Goal: Information Seeking & Learning: Learn about a topic

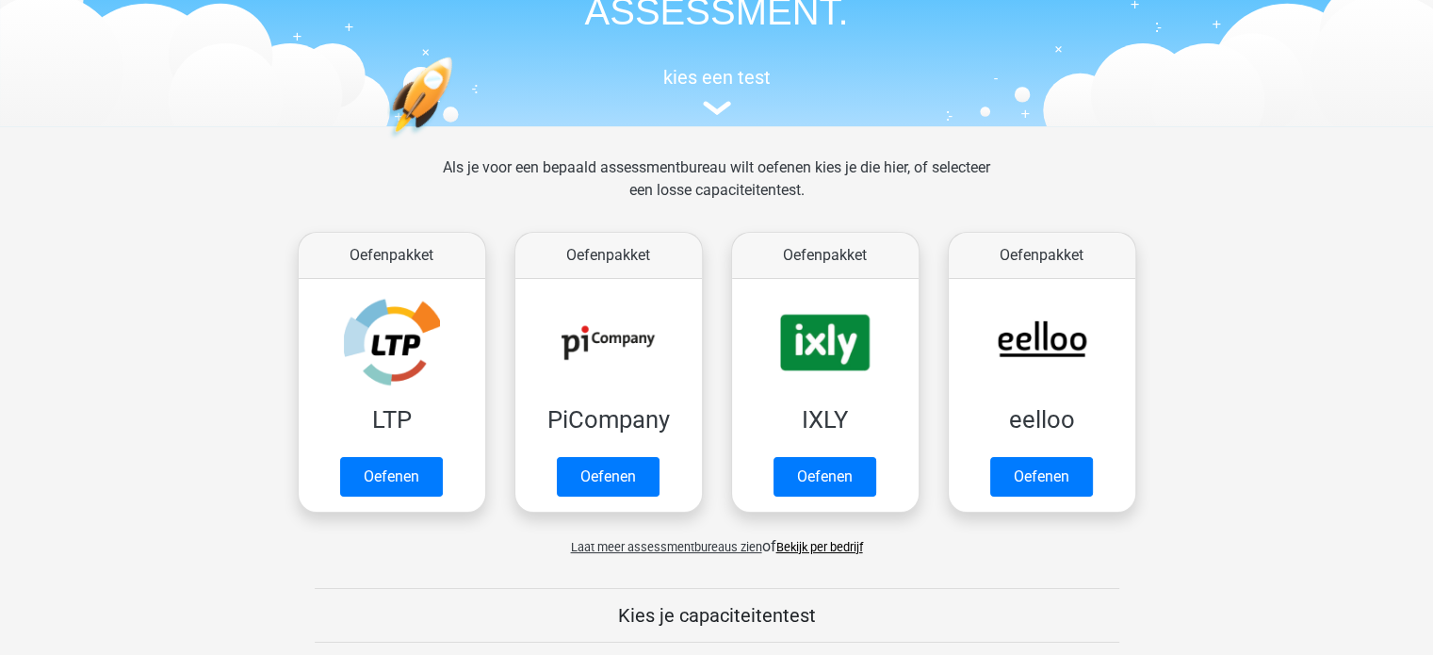
scroll to position [188, 0]
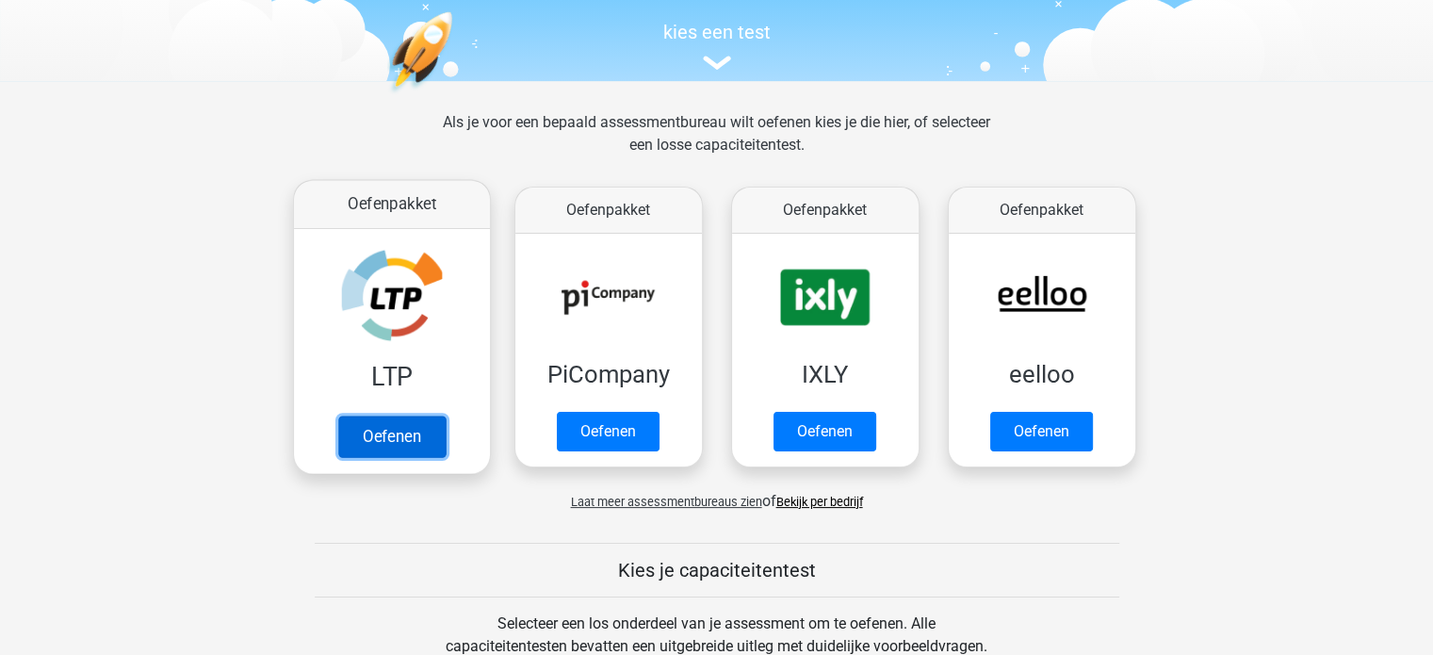
click at [388, 429] on link "Oefenen" at bounding box center [390, 435] width 107 height 41
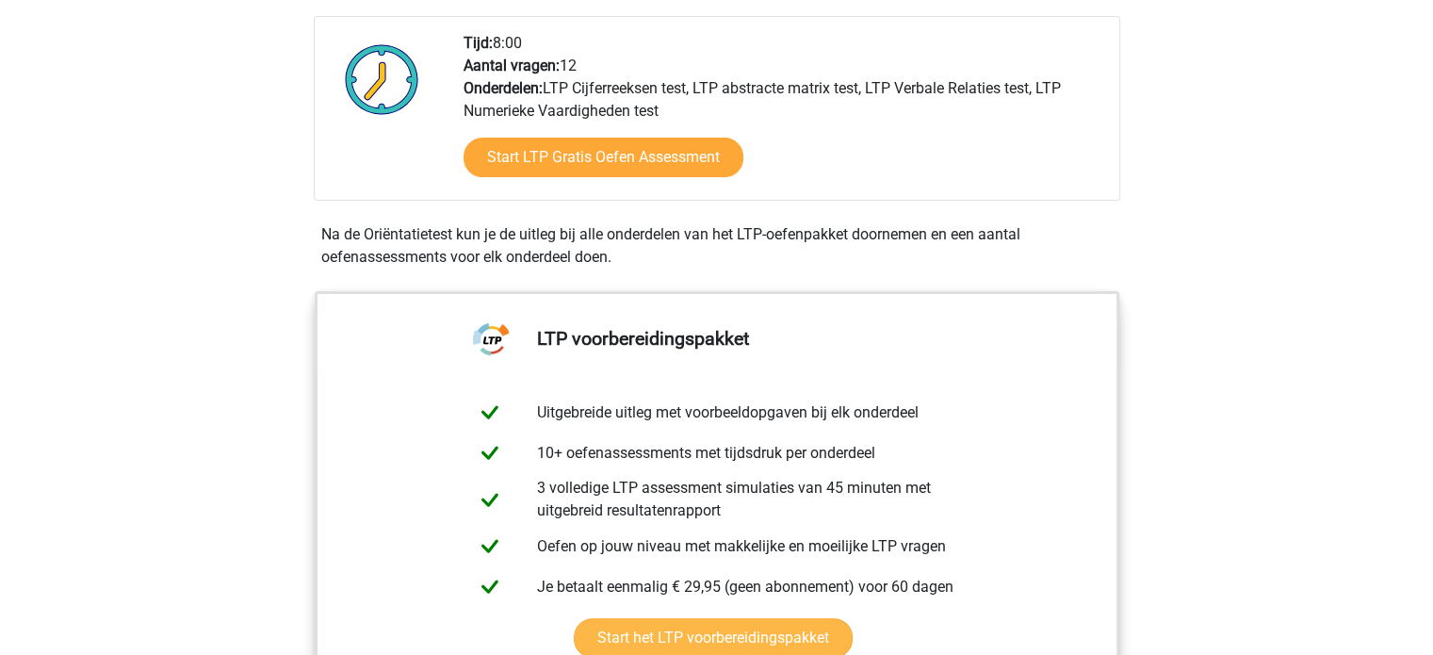
scroll to position [471, 0]
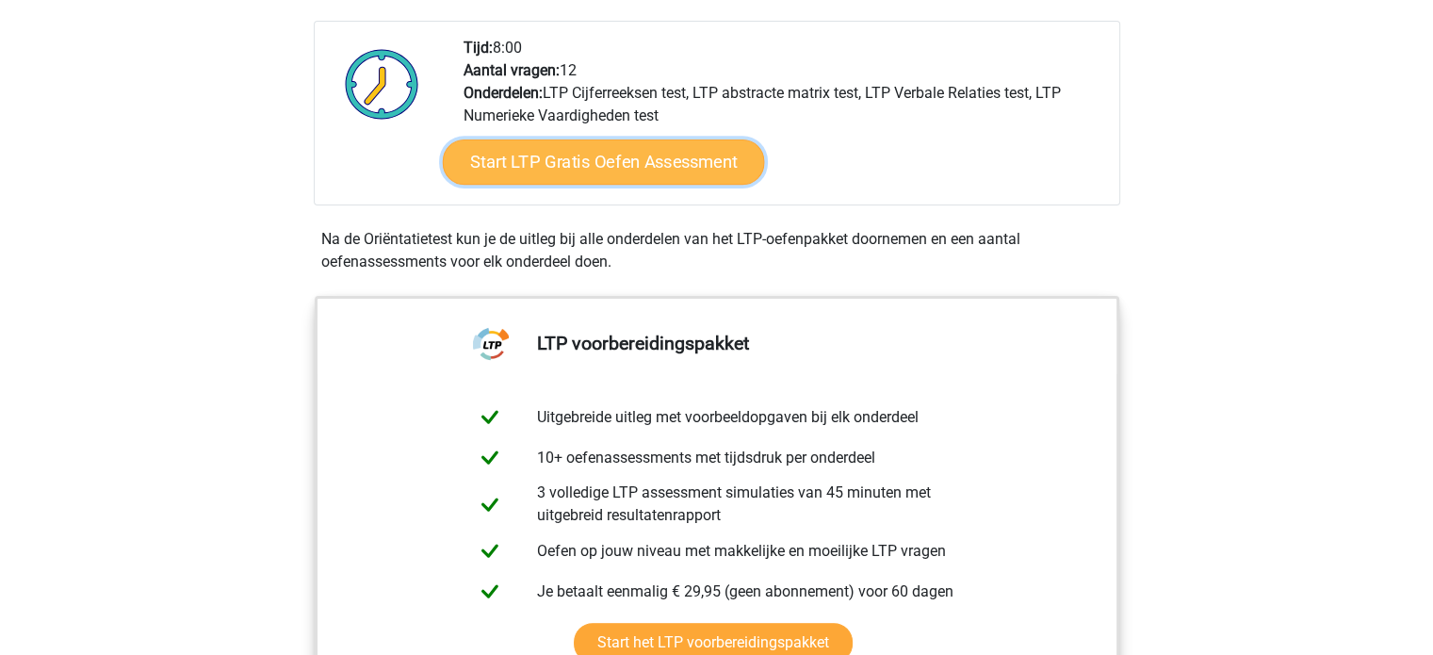
click at [596, 163] on link "Start LTP Gratis Oefen Assessment" at bounding box center [603, 161] width 322 height 45
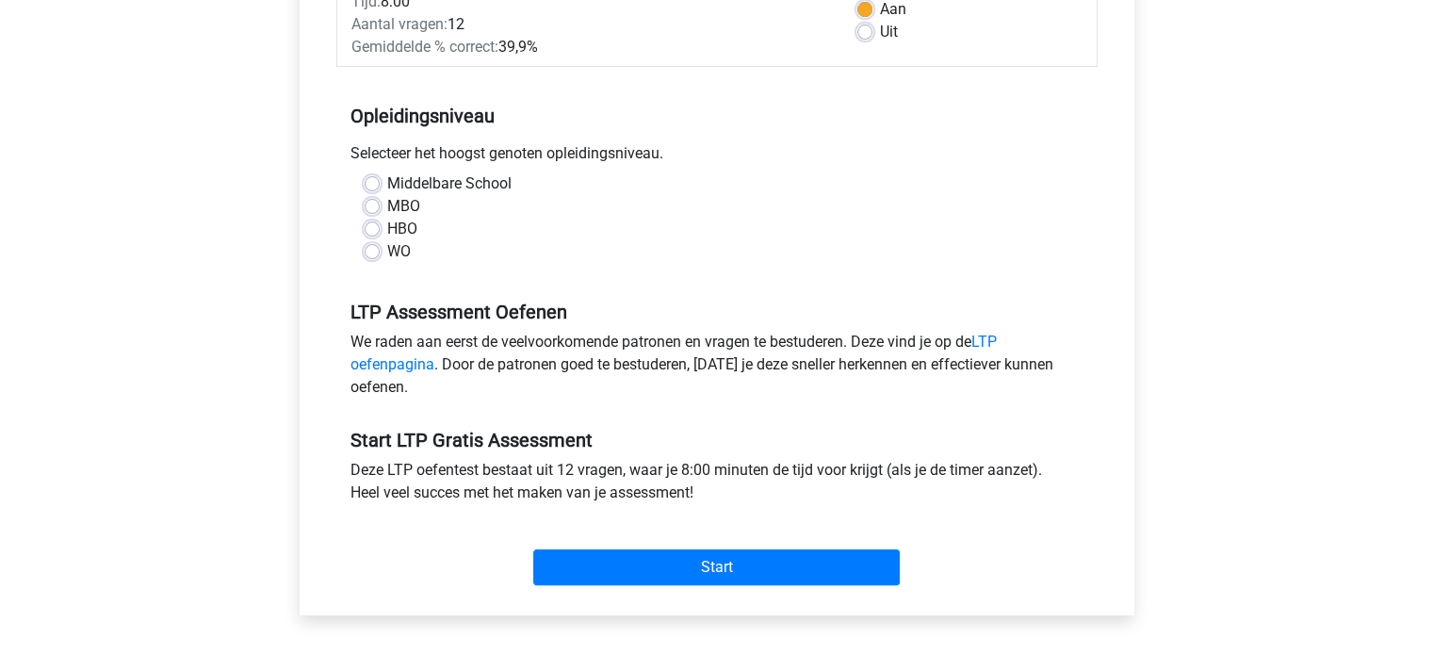
scroll to position [377, 0]
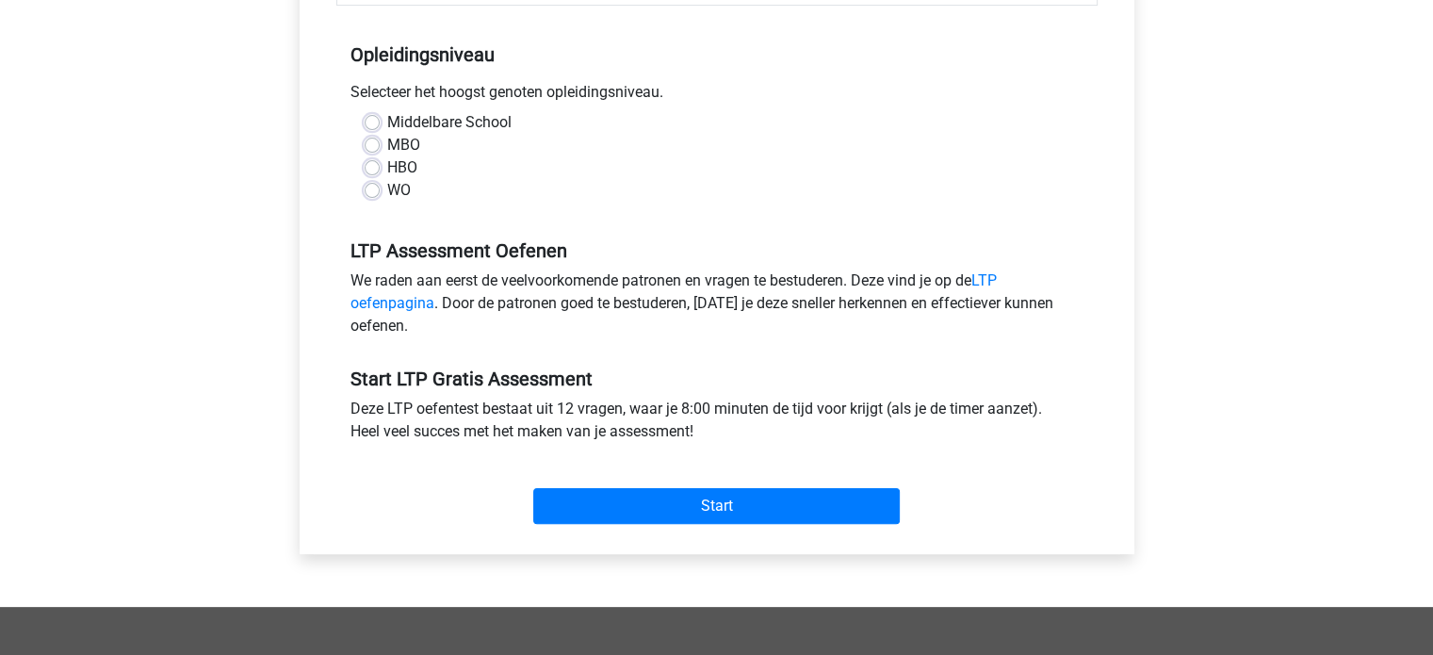
drag, startPoint x: 558, startPoint y: 175, endPoint x: 321, endPoint y: 166, distance: 236.6
click at [321, 166] on div "Categoriën: LTP Cijferreeksen test , LTP abstracte matrix test , LTP Verbale Re…" at bounding box center [717, 200] width 806 height 708
click at [381, 123] on div "Middelbare School" at bounding box center [717, 122] width 705 height 23
click at [387, 115] on label "Middelbare School" at bounding box center [449, 122] width 124 height 23
click at [366, 115] on input "Middelbare School" at bounding box center [372, 120] width 15 height 19
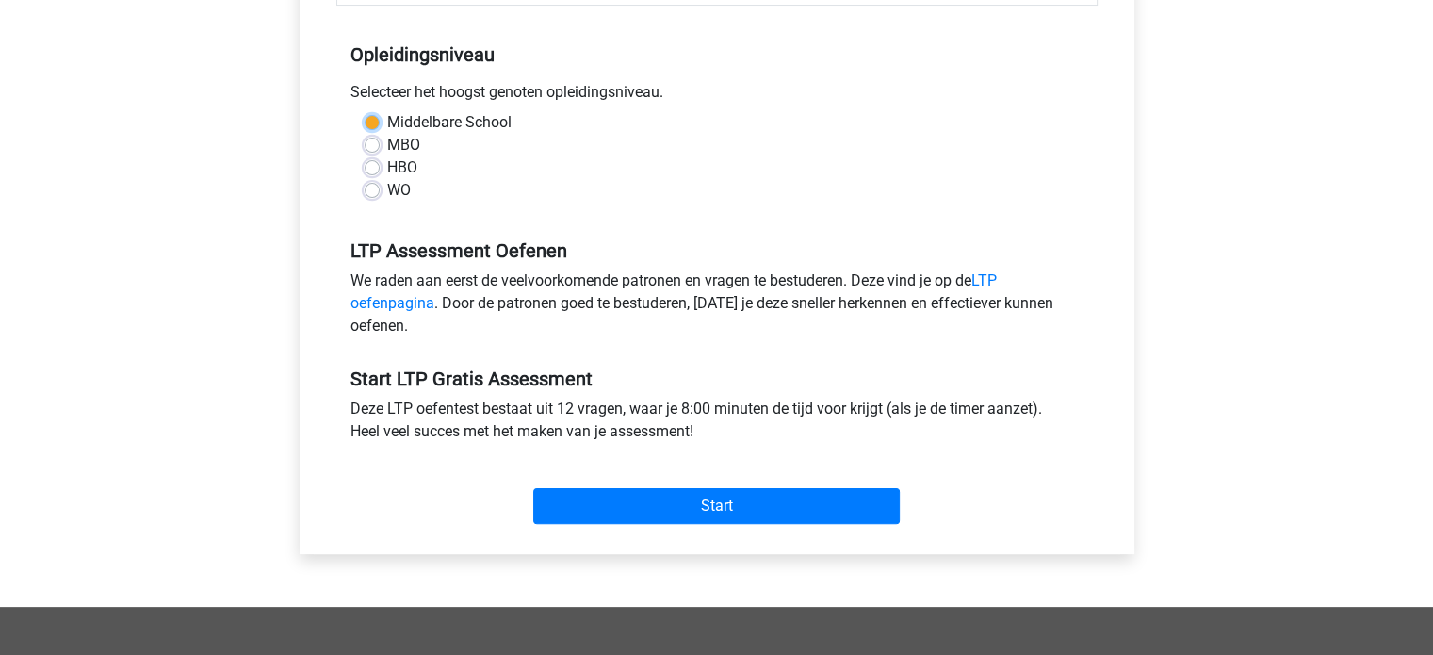
radio input "true"
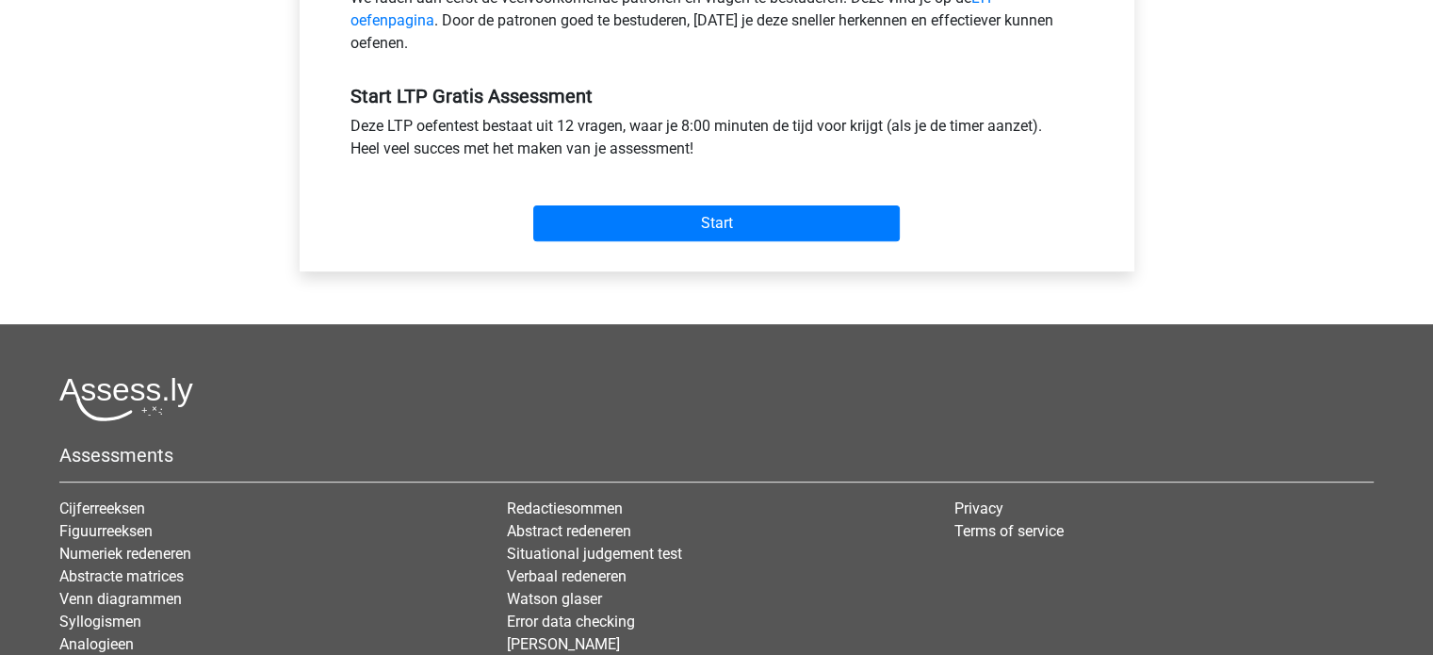
scroll to position [565, 0]
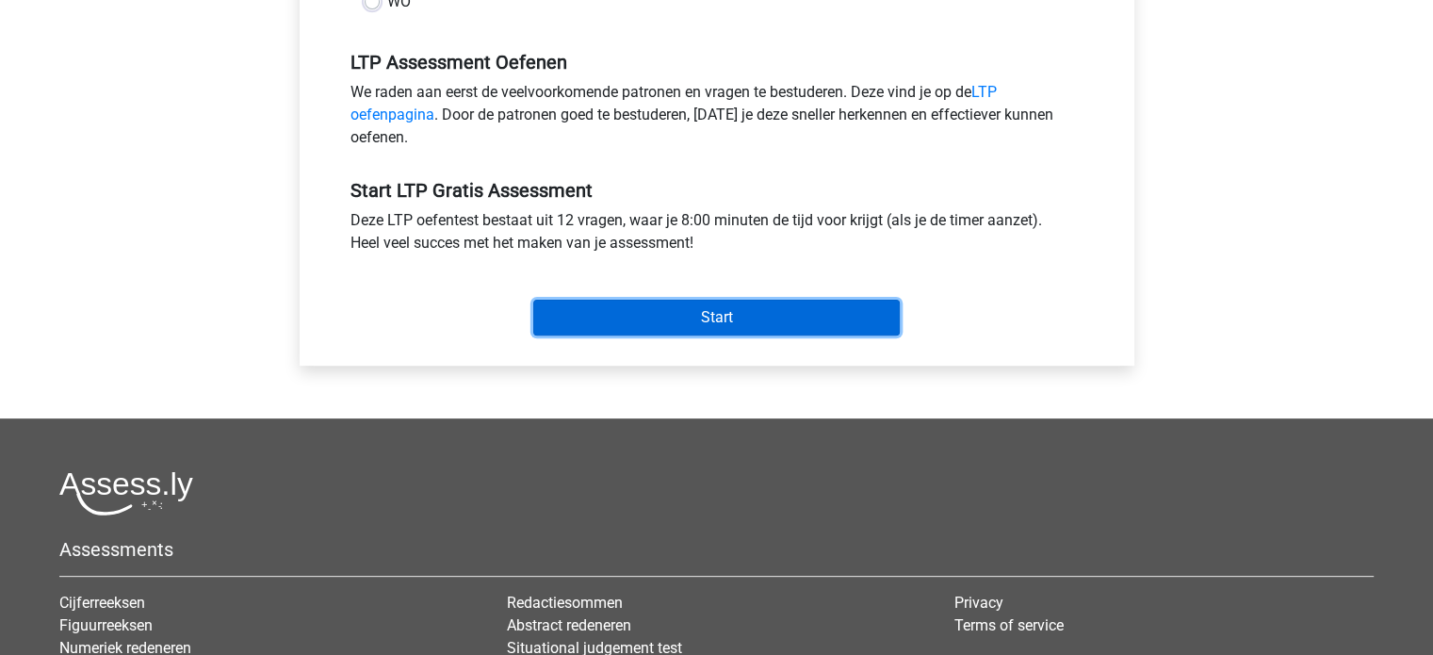
click at [705, 322] on input "Start" at bounding box center [716, 318] width 366 height 36
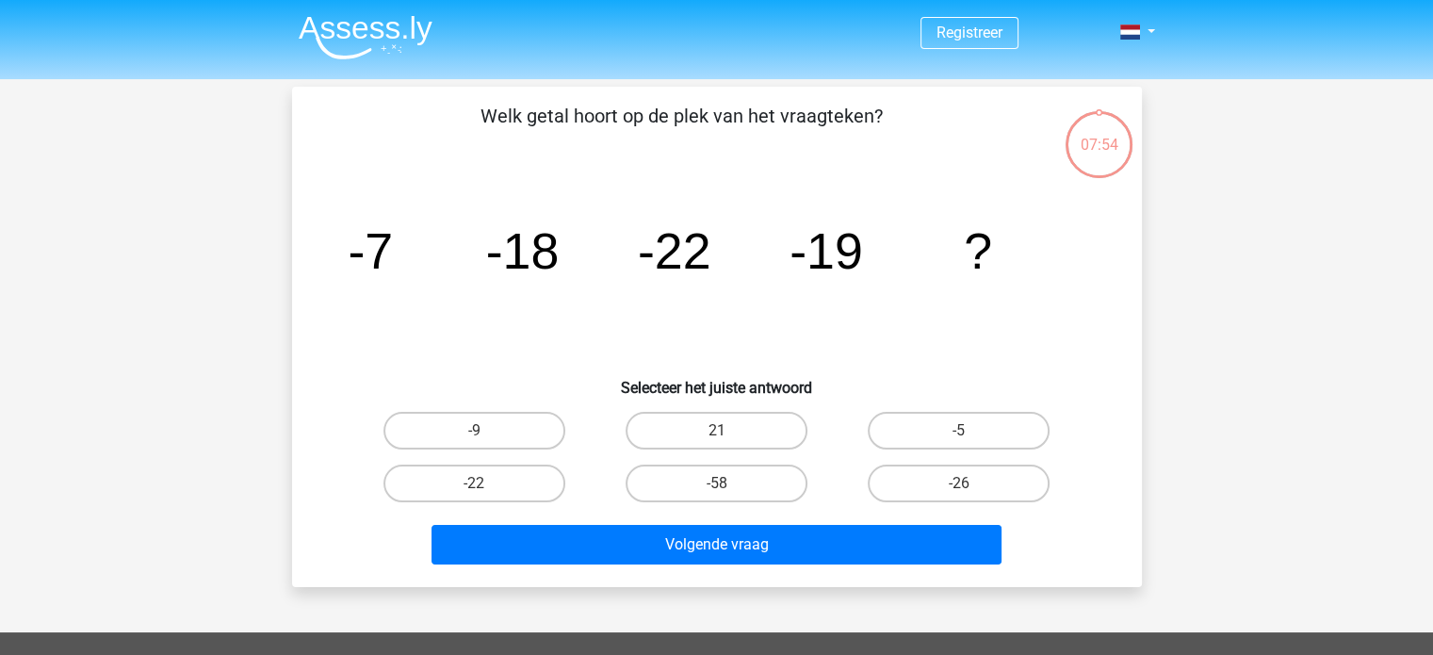
scroll to position [94, 0]
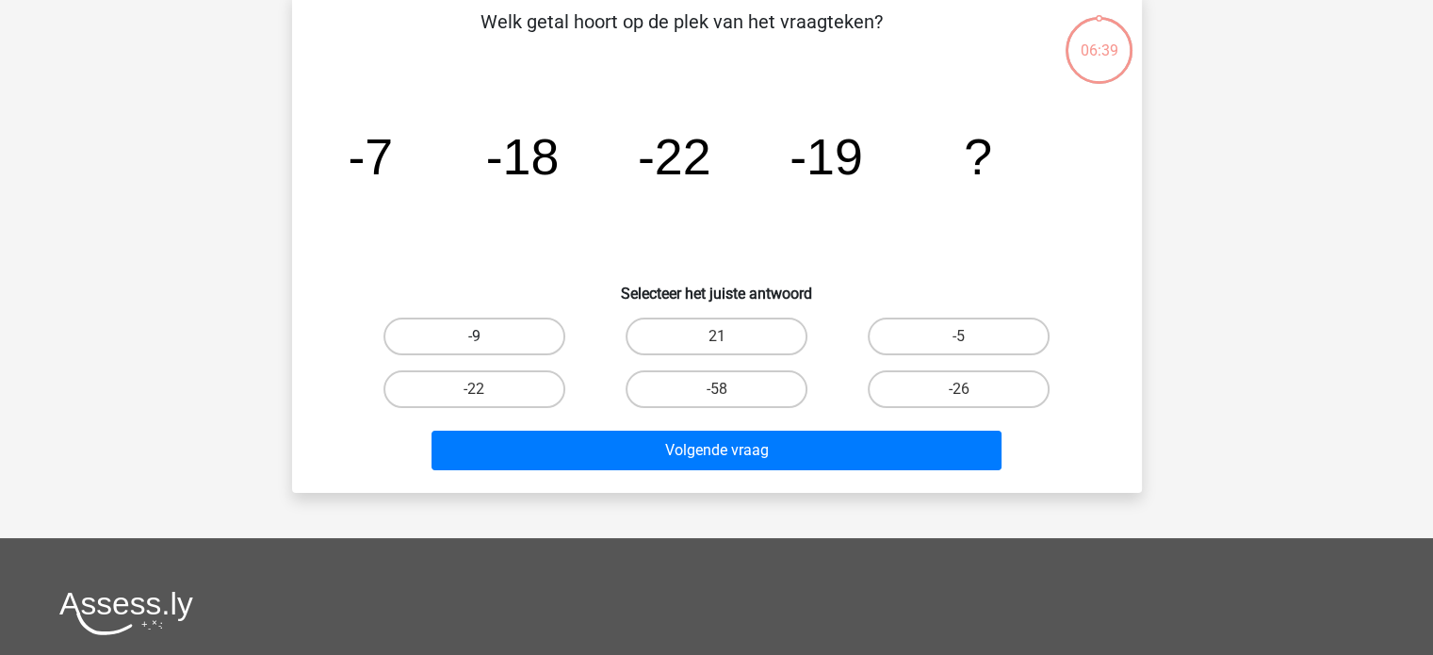
click at [472, 337] on label "-9" at bounding box center [474, 336] width 182 height 38
click at [474, 337] on input "-9" at bounding box center [480, 342] width 12 height 12
radio input "true"
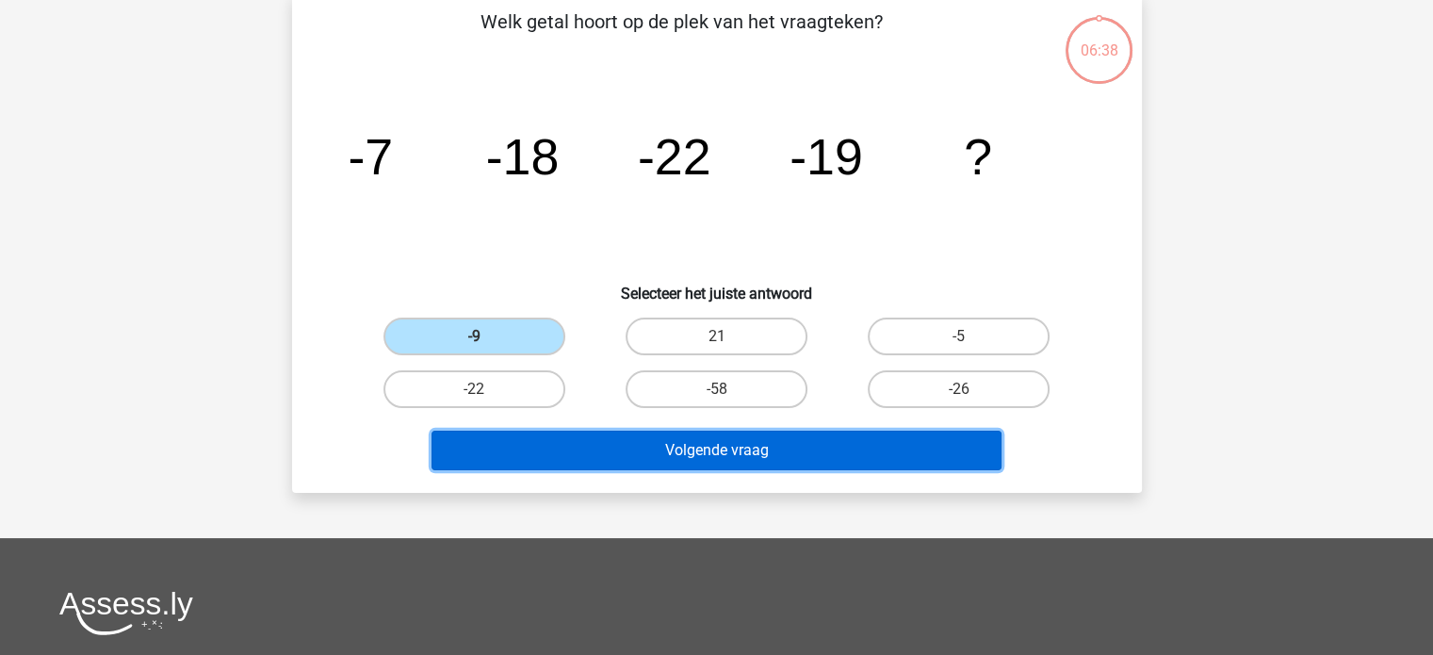
click at [727, 446] on button "Volgende vraag" at bounding box center [716, 450] width 570 height 40
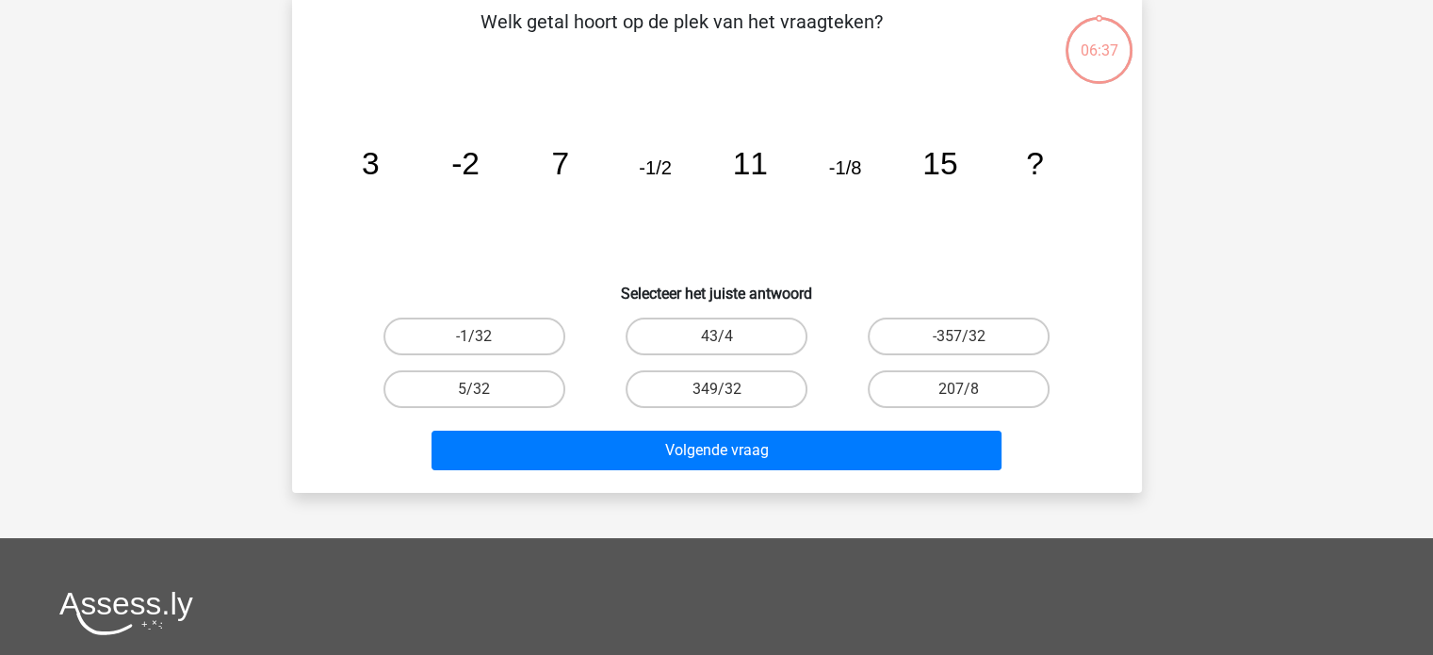
scroll to position [87, 0]
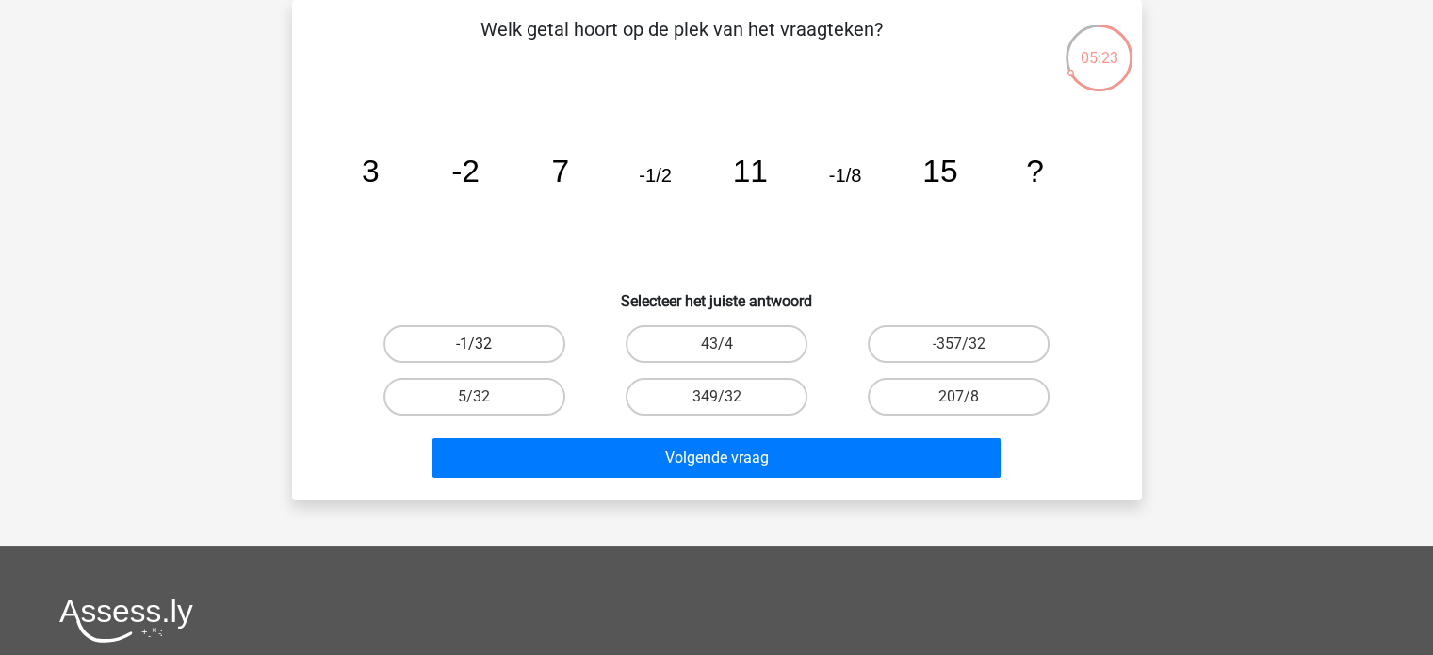
click at [489, 338] on label "-1/32" at bounding box center [474, 344] width 182 height 38
click at [486, 344] on input "-1/32" at bounding box center [480, 350] width 12 height 12
radio input "true"
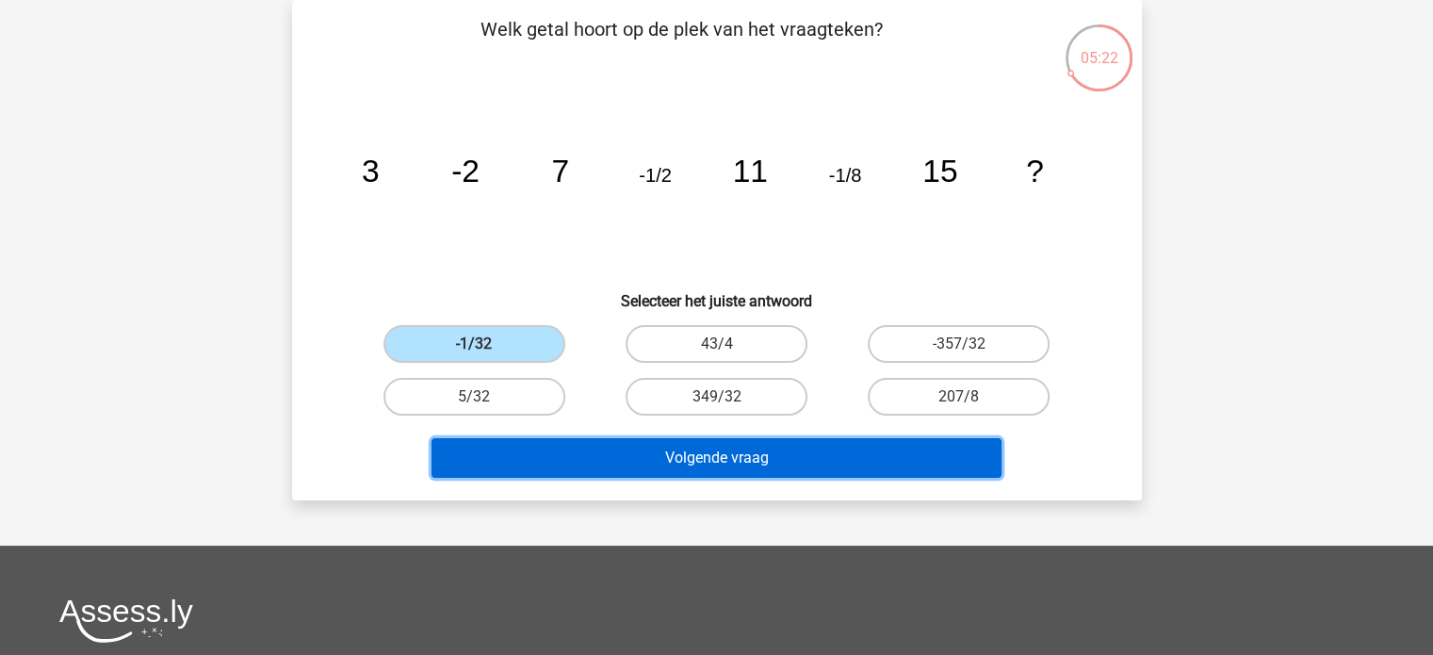
click at [730, 459] on button "Volgende vraag" at bounding box center [716, 458] width 570 height 40
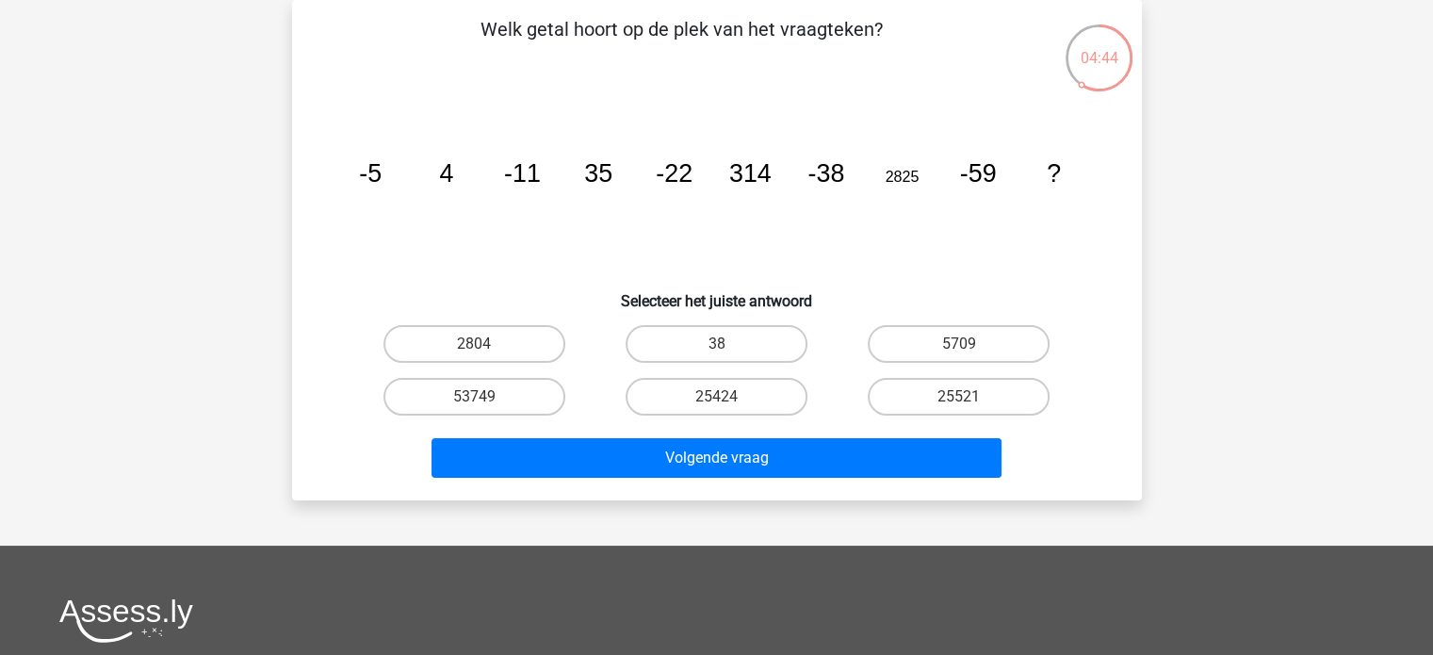
click at [966, 348] on input "5709" at bounding box center [965, 350] width 12 height 12
radio input "true"
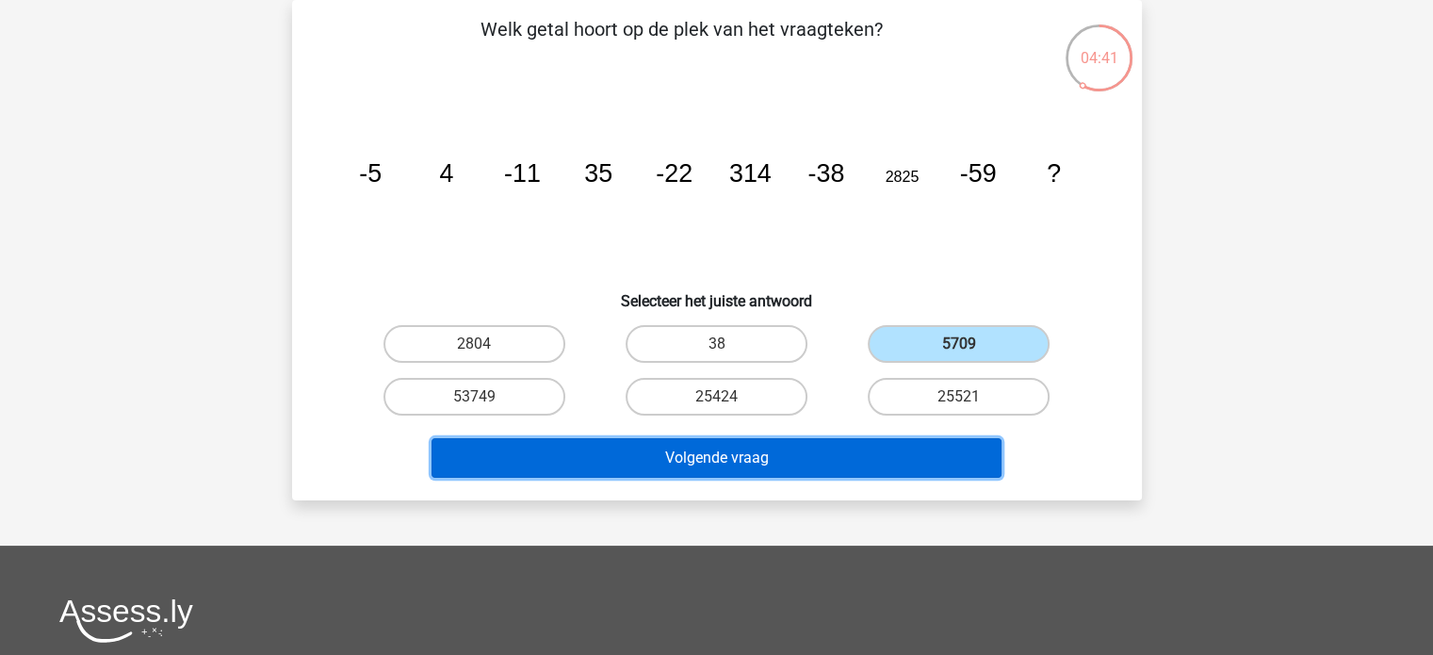
click at [707, 442] on button "Volgende vraag" at bounding box center [716, 458] width 570 height 40
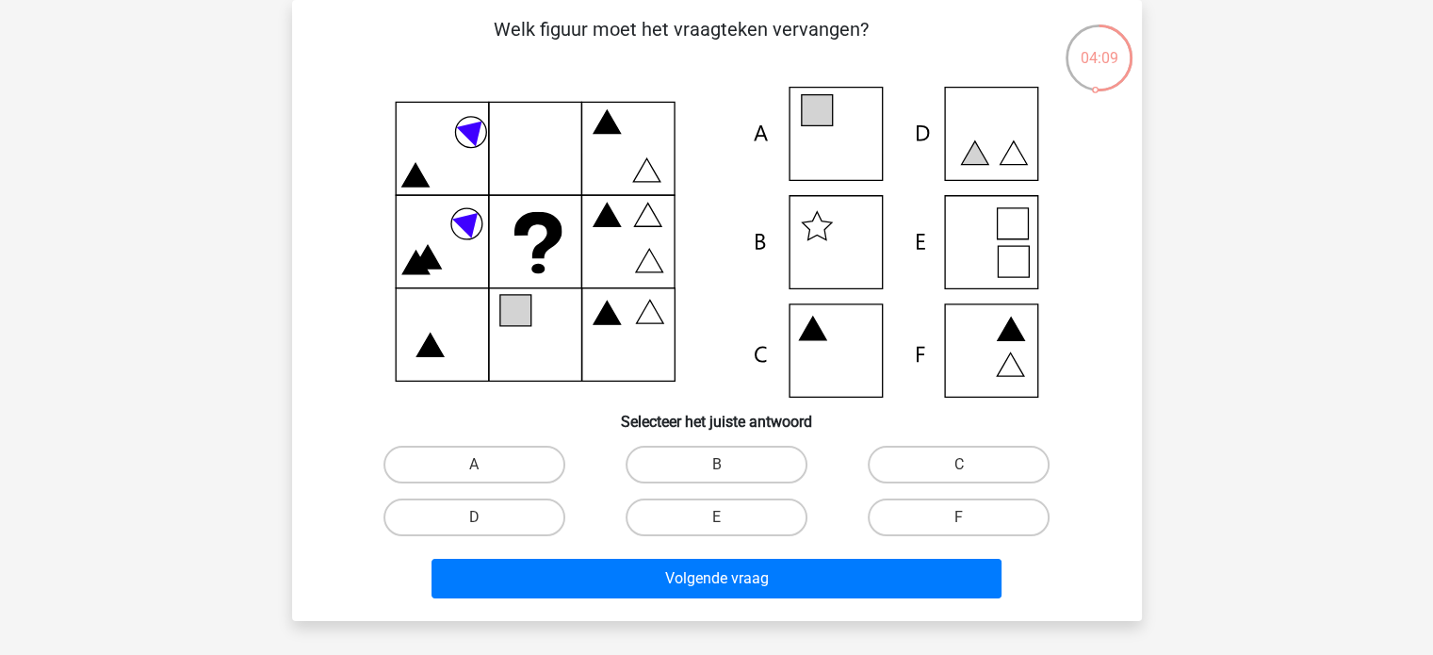
click at [987, 248] on icon at bounding box center [716, 242] width 759 height 311
click at [720, 526] on input "E" at bounding box center [722, 523] width 12 height 12
radio input "true"
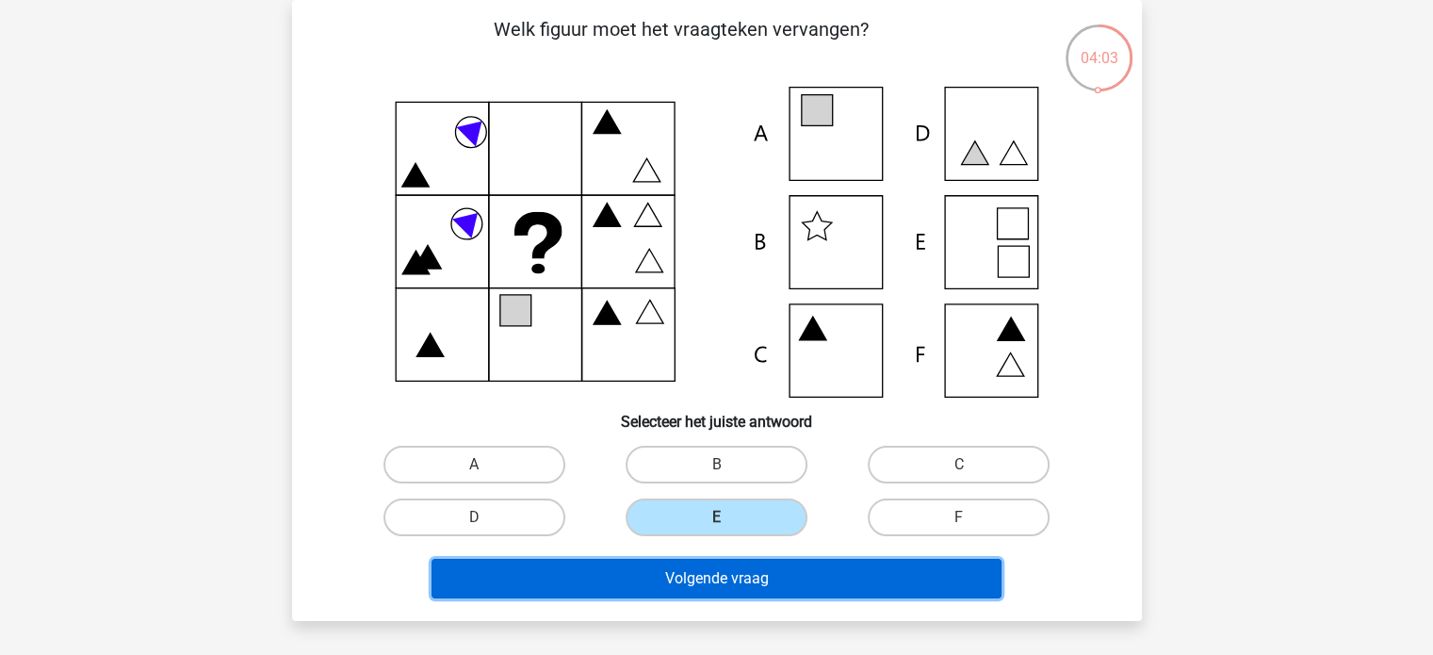
click at [729, 574] on button "Volgende vraag" at bounding box center [716, 579] width 570 height 40
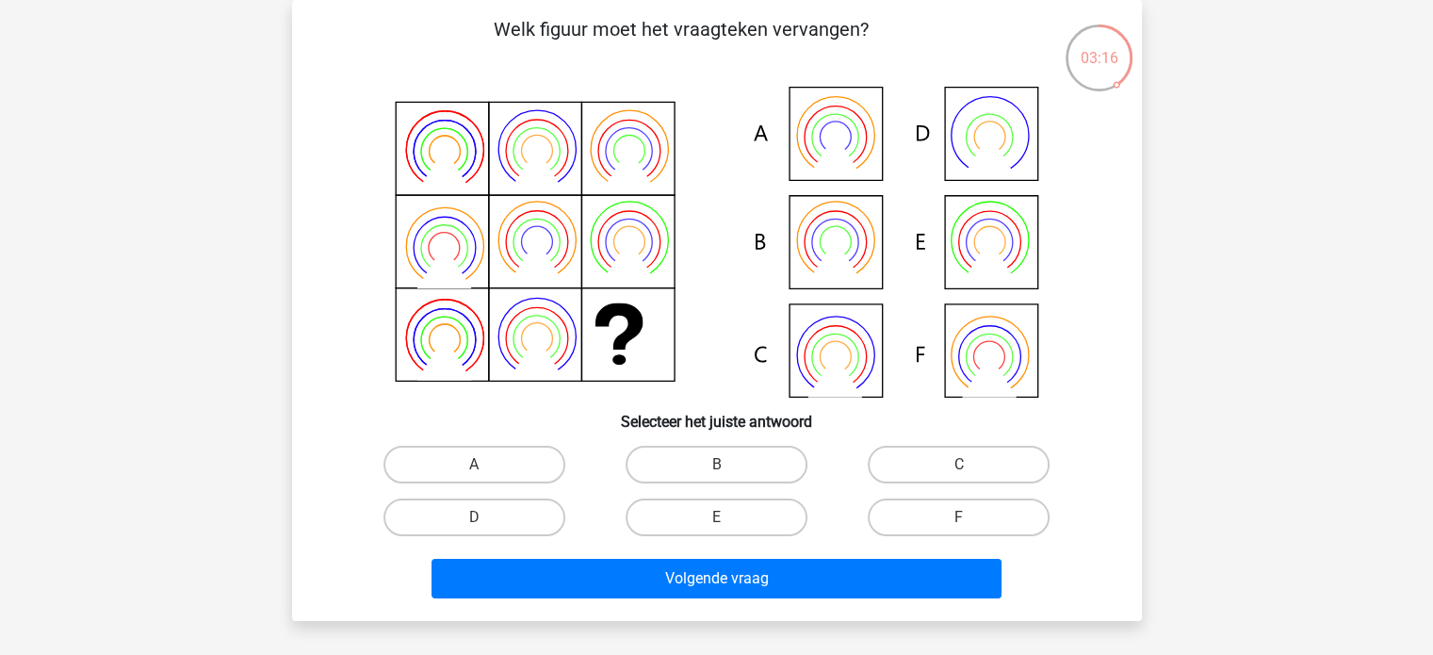
click at [1003, 253] on icon at bounding box center [716, 242] width 759 height 311
click at [702, 510] on label "E" at bounding box center [716, 517] width 182 height 38
click at [716, 517] on input "E" at bounding box center [722, 523] width 12 height 12
radio input "true"
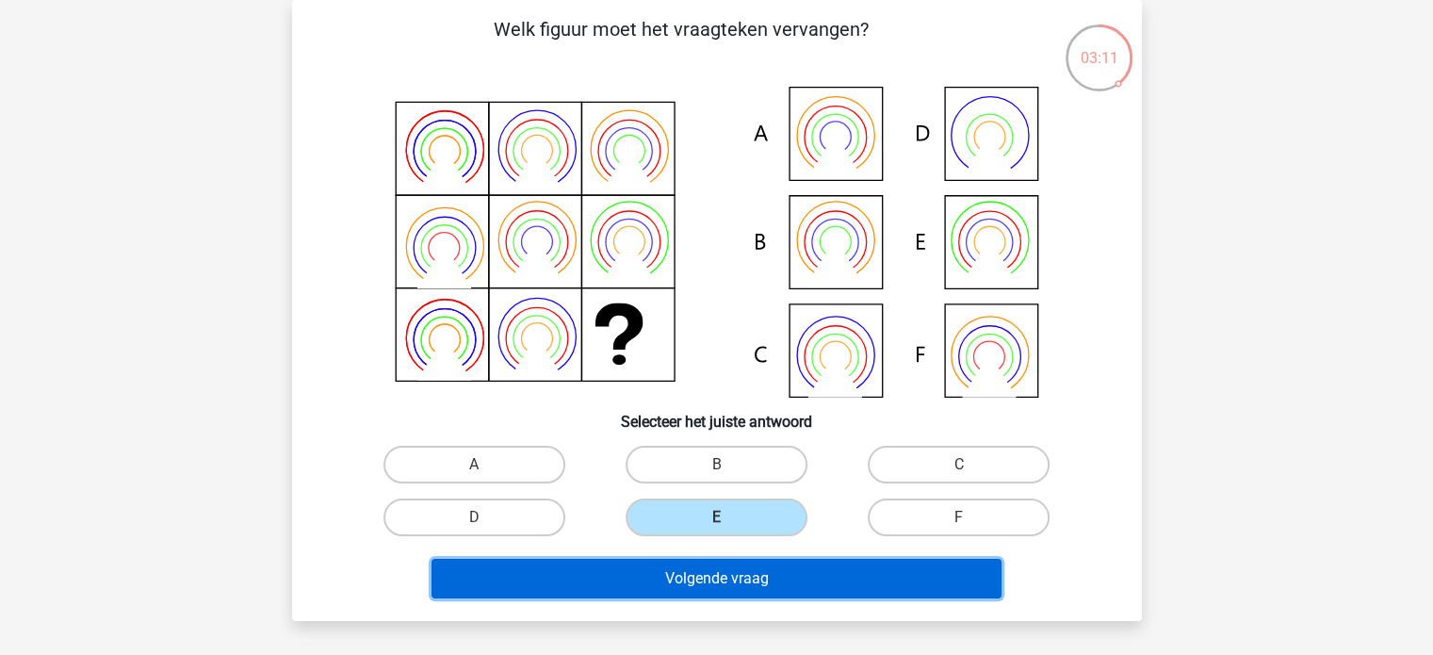
click at [716, 578] on button "Volgende vraag" at bounding box center [716, 579] width 570 height 40
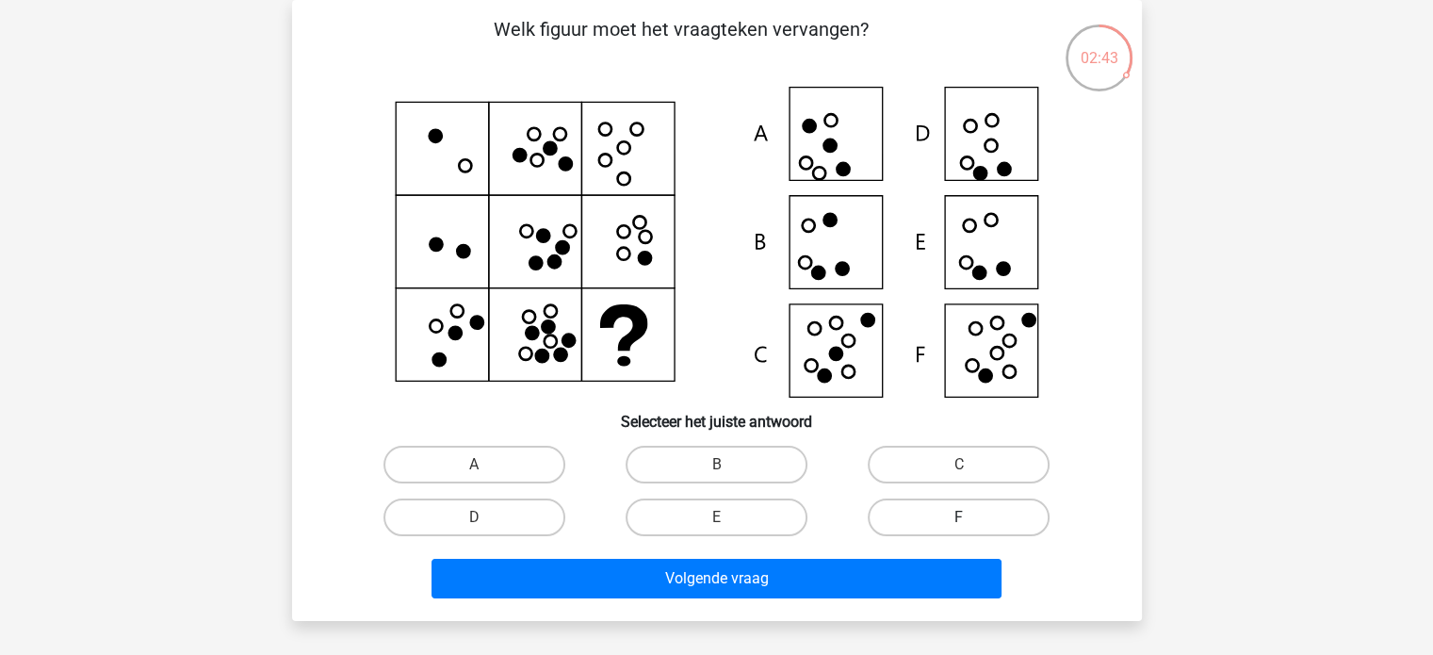
click at [956, 523] on label "F" at bounding box center [959, 517] width 182 height 38
click at [959, 523] on input "F" at bounding box center [965, 523] width 12 height 12
radio input "true"
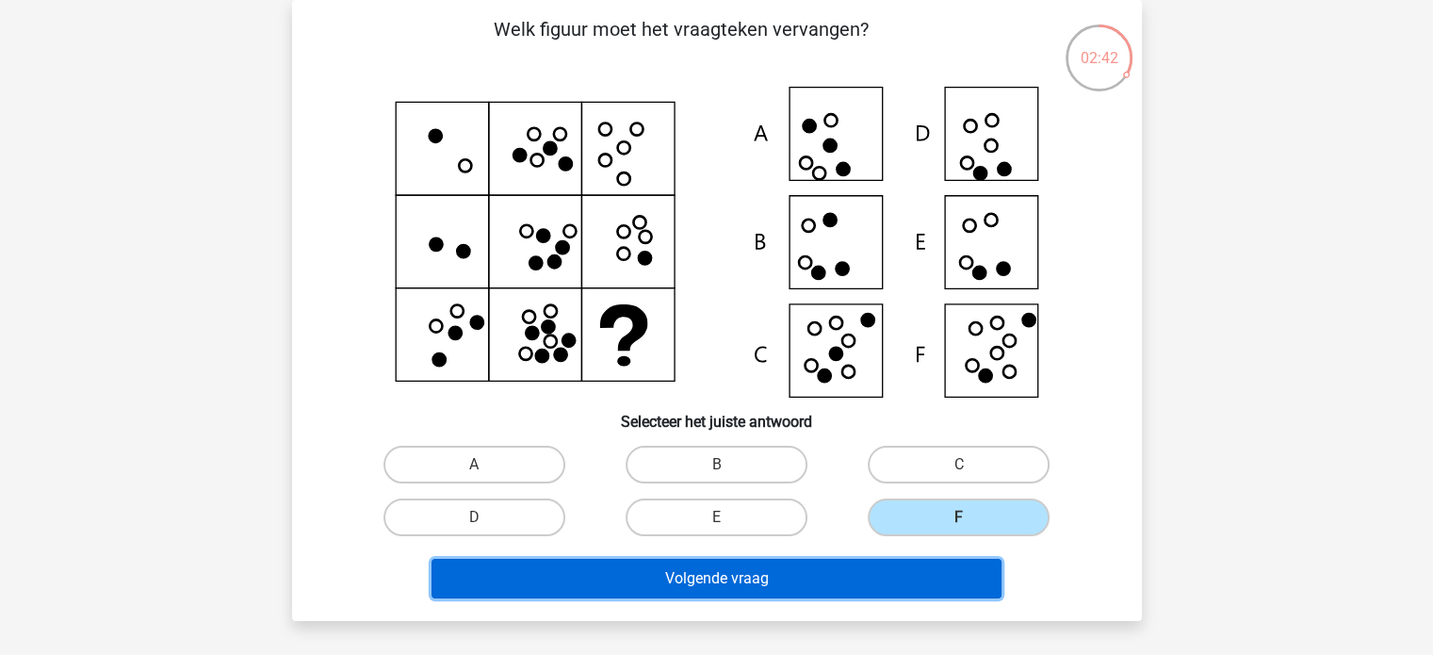
click at [870, 574] on button "Volgende vraag" at bounding box center [716, 579] width 570 height 40
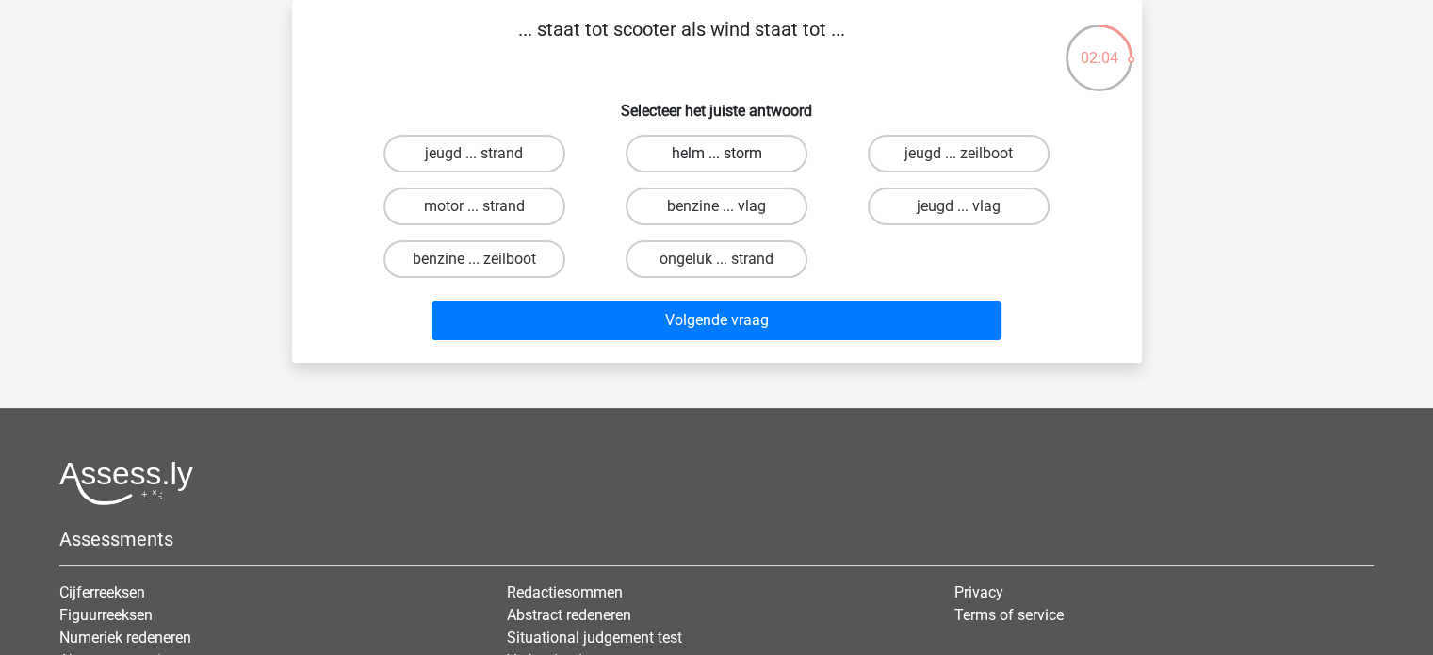
click at [755, 154] on label "helm ... storm" at bounding box center [716, 154] width 182 height 38
click at [728, 154] on input "helm ... storm" at bounding box center [722, 160] width 12 height 12
radio input "true"
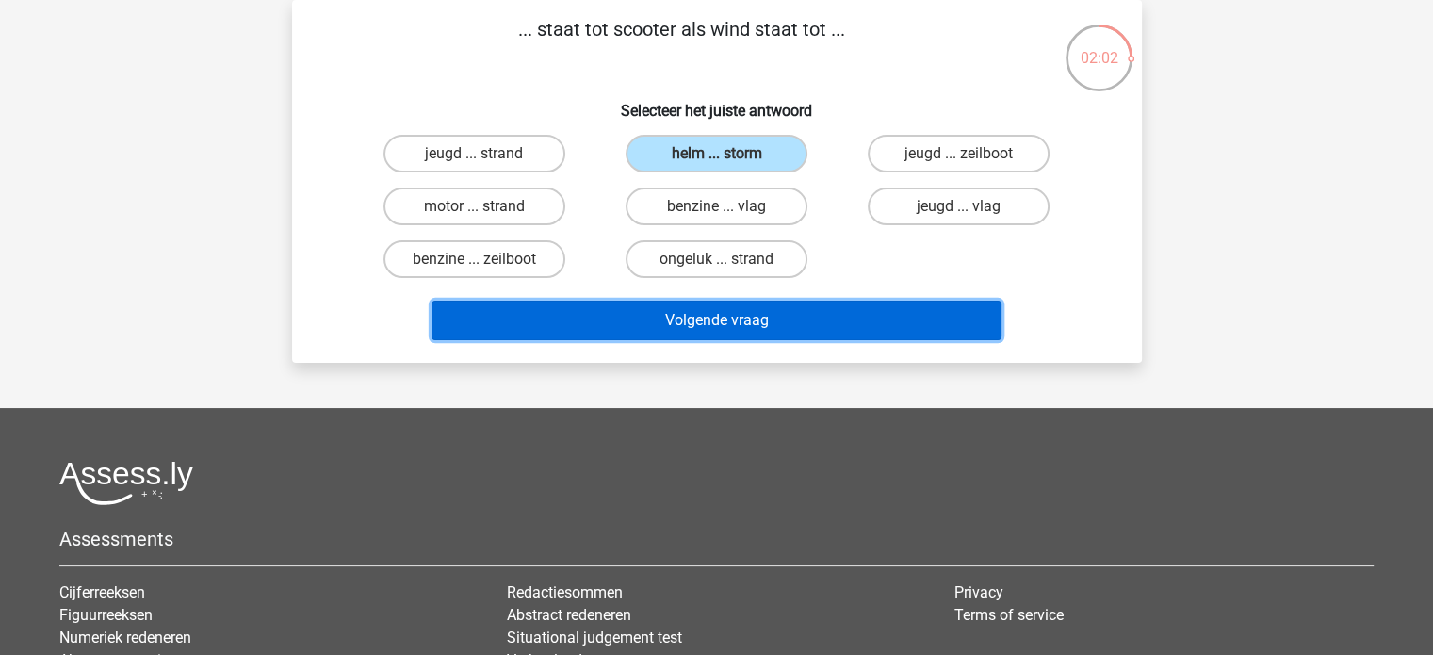
click at [739, 322] on button "Volgende vraag" at bounding box center [716, 321] width 570 height 40
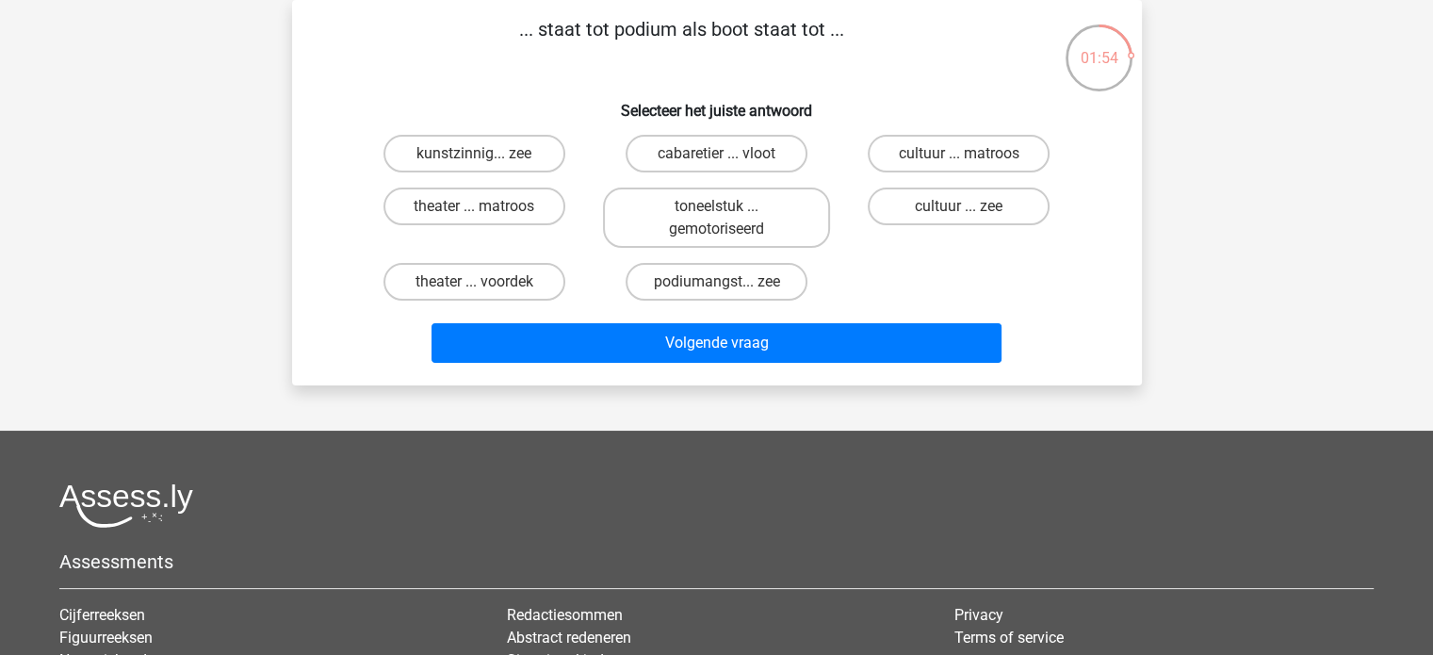
click at [963, 159] on input "cultuur ... matroos" at bounding box center [965, 160] width 12 height 12
radio input "true"
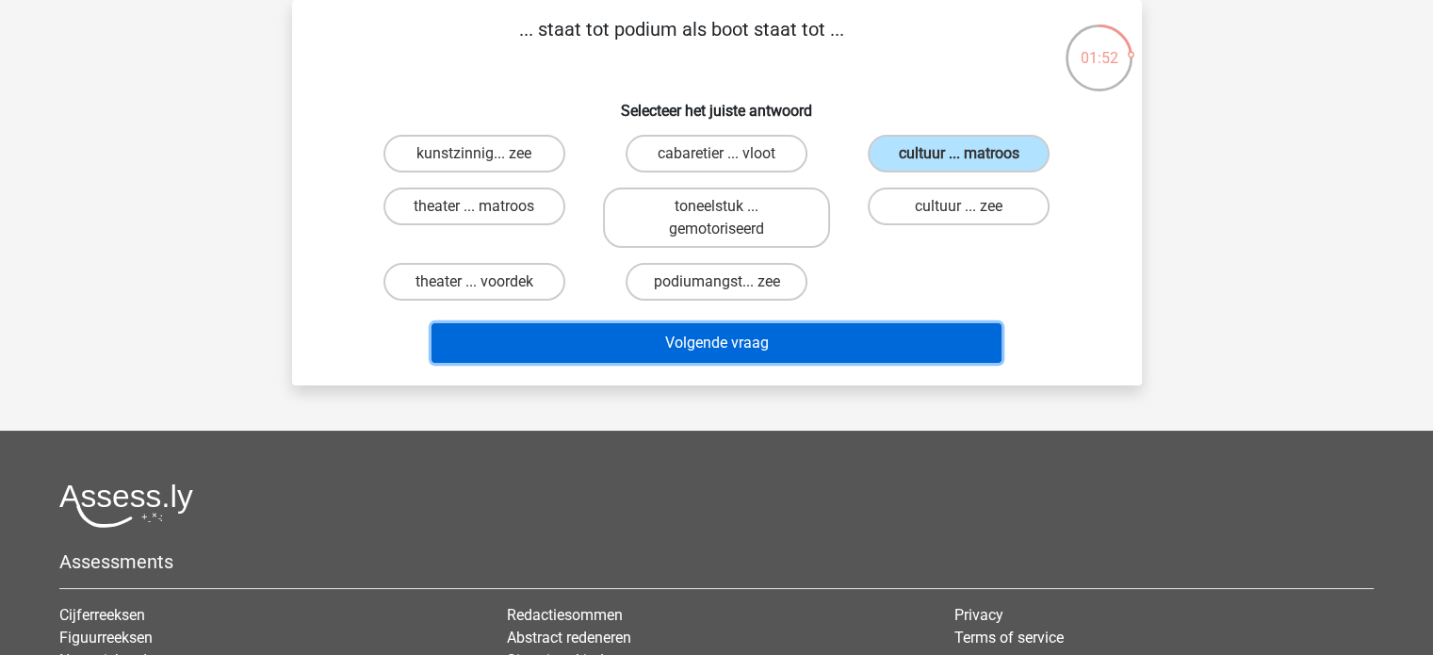
click at [748, 345] on button "Volgende vraag" at bounding box center [716, 343] width 570 height 40
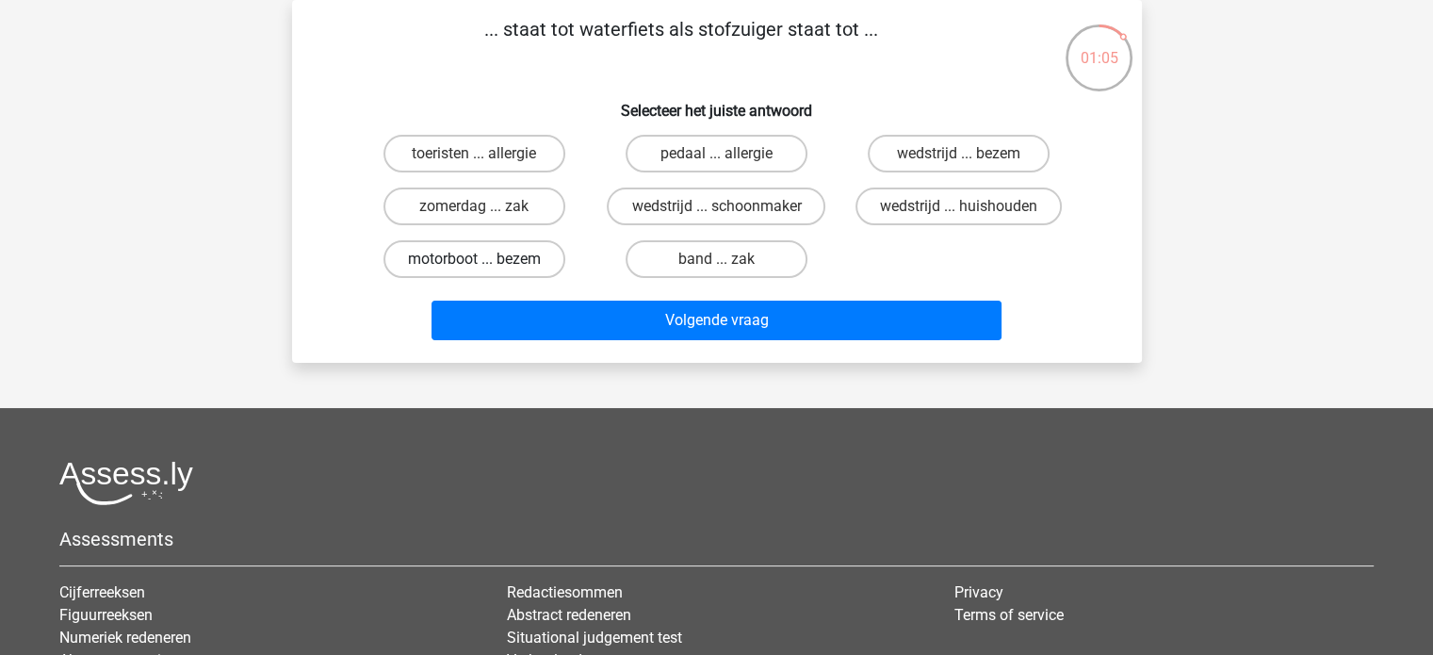
click at [531, 247] on label "motorboot ... bezem" at bounding box center [474, 259] width 182 height 38
click at [486, 259] on input "motorboot ... bezem" at bounding box center [480, 265] width 12 height 12
radio input "true"
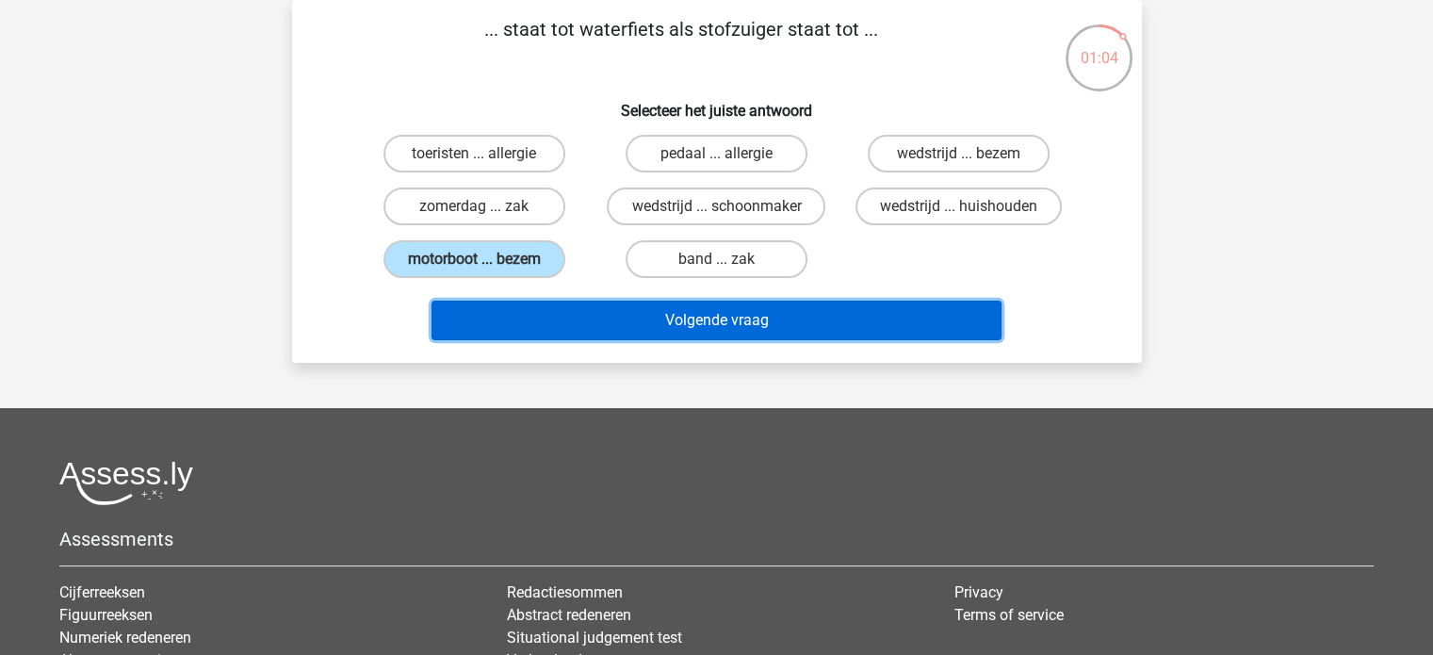
click at [757, 316] on button "Volgende vraag" at bounding box center [716, 321] width 570 height 40
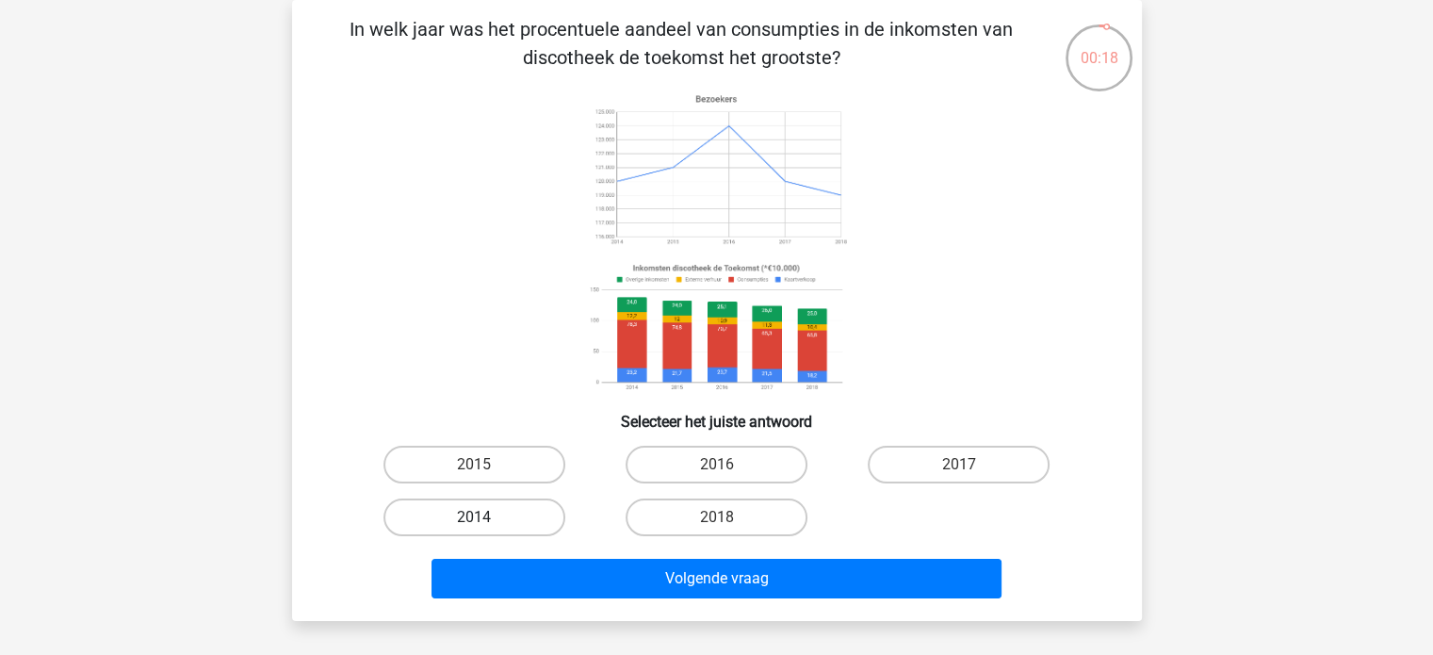
click at [440, 511] on label "2014" at bounding box center [474, 517] width 182 height 38
click at [474, 517] on input "2014" at bounding box center [480, 523] width 12 height 12
radio input "true"
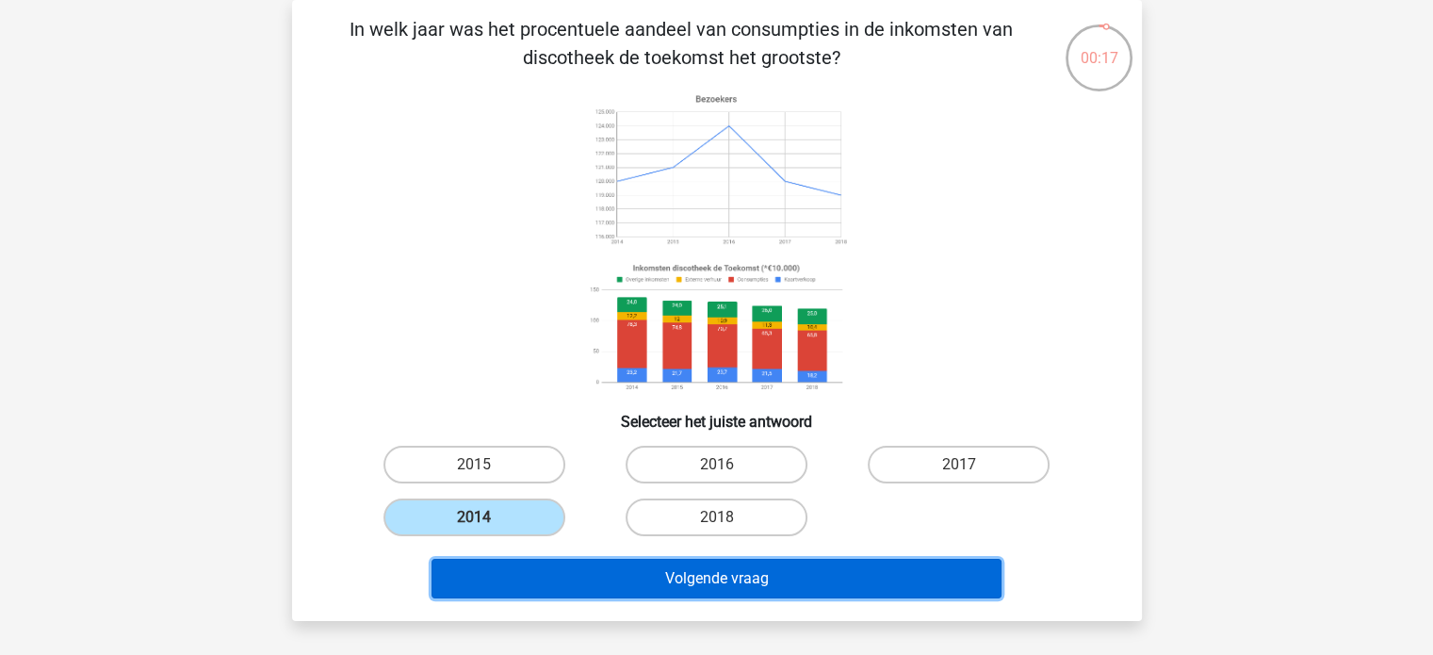
click at [749, 571] on button "Volgende vraag" at bounding box center [716, 579] width 570 height 40
